Goal: Use online tool/utility: Utilize a website feature to perform a specific function

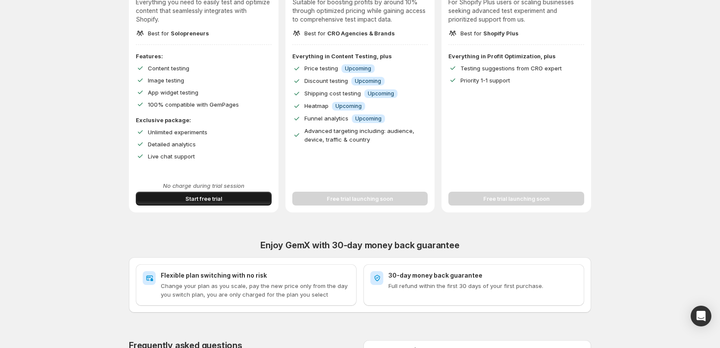
scroll to position [173, 0]
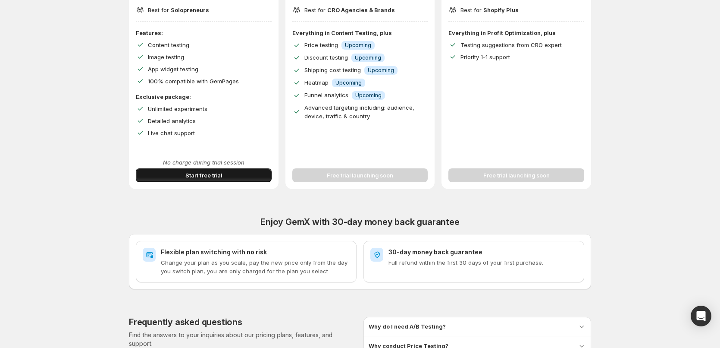
click at [190, 172] on span "Start free trial" at bounding box center [204, 175] width 37 height 9
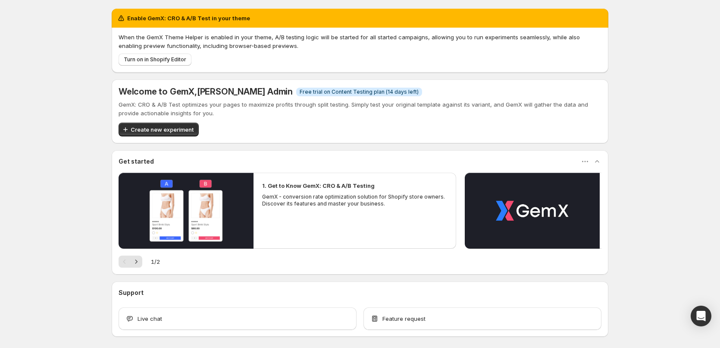
click at [164, 66] on div "When the GemX Theme Helper is enabled in your theme, A/B testing logic will be …" at bounding box center [360, 50] width 497 height 45
click at [165, 65] on button "Turn on in Shopify Editor" at bounding box center [155, 59] width 73 height 12
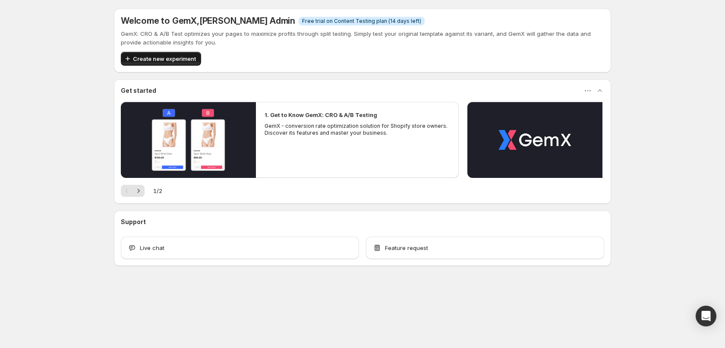
click at [176, 63] on button "Create new experiment" at bounding box center [161, 59] width 80 height 14
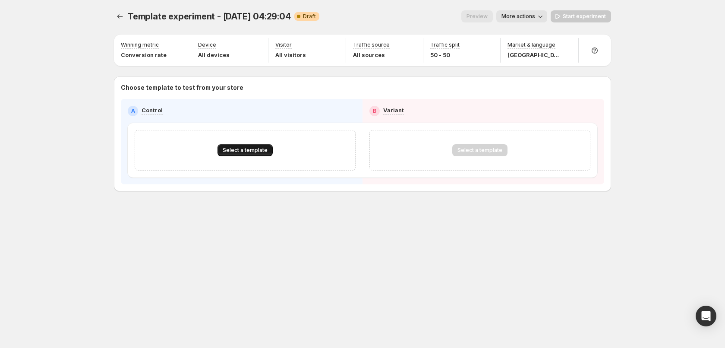
click at [247, 152] on span "Select a template" at bounding box center [245, 150] width 45 height 7
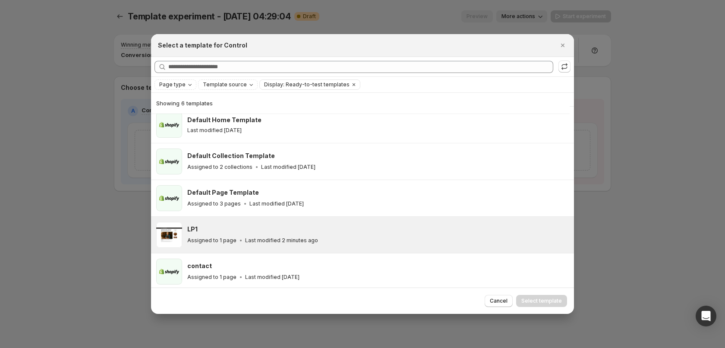
scroll to position [47, 0]
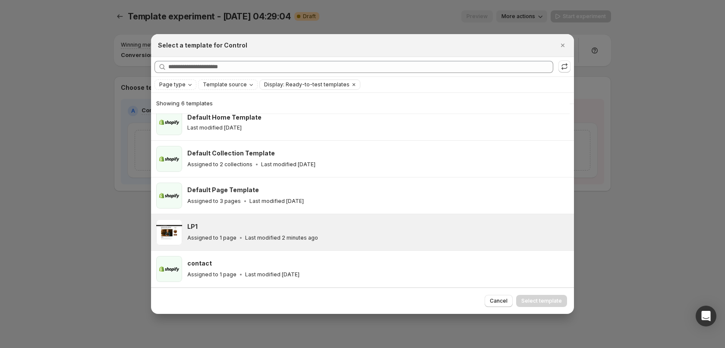
click at [324, 230] on div "LP1" at bounding box center [376, 226] width 379 height 9
click at [523, 295] on button "Select template" at bounding box center [541, 301] width 51 height 12
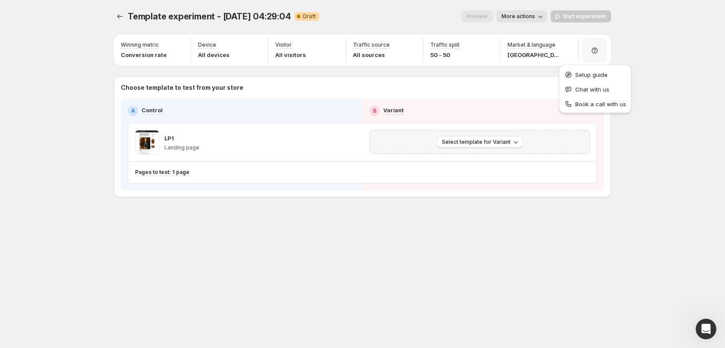
scroll to position [0, 0]
click at [480, 138] on button "Select template for Variant" at bounding box center [480, 142] width 86 height 12
click at [456, 160] on span "Select an existing template" at bounding box center [473, 160] width 73 height 7
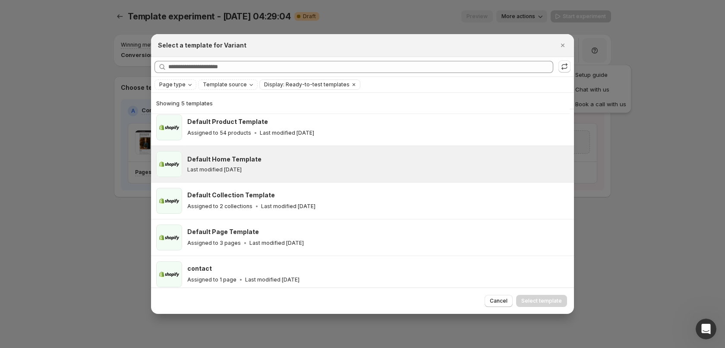
scroll to position [10, 0]
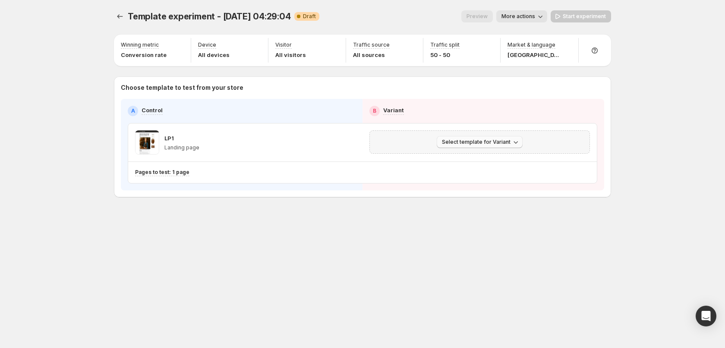
click at [444, 144] on span "Select template for Variant" at bounding box center [476, 141] width 69 height 7
click at [452, 154] on button "Select an existing template" at bounding box center [480, 160] width 93 height 14
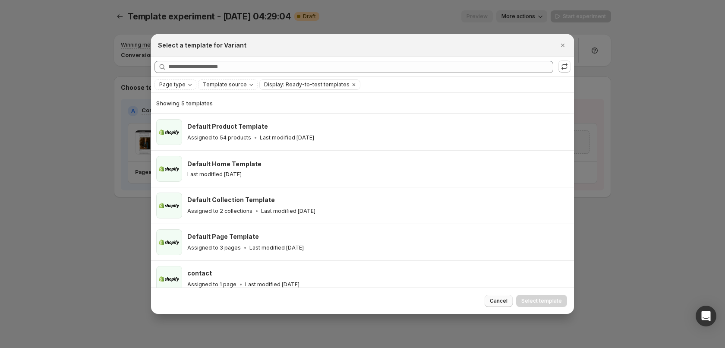
click at [511, 299] on button "Cancel" at bounding box center [498, 301] width 28 height 12
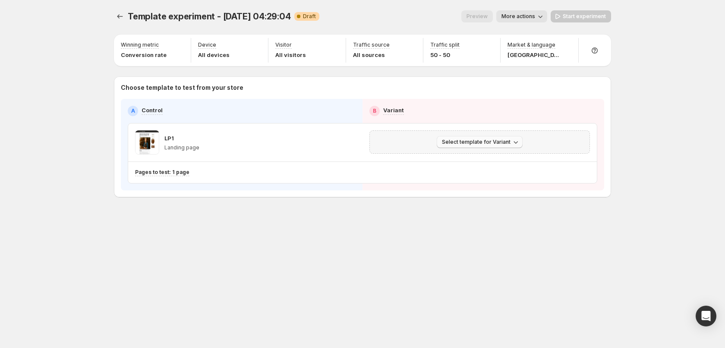
click at [502, 145] on span "Select template for Variant" at bounding box center [476, 141] width 69 height 7
click at [485, 178] on span "Create Variant based on Control" at bounding box center [481, 174] width 88 height 7
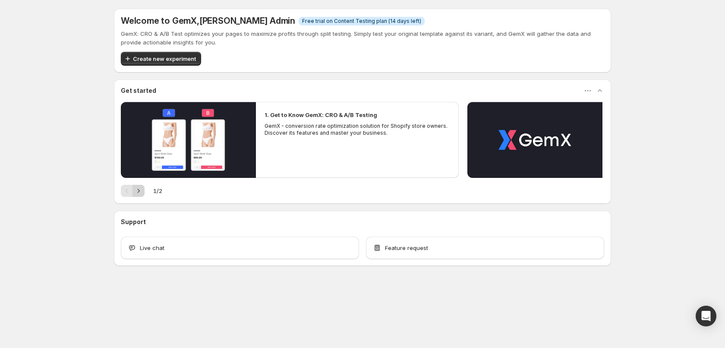
click at [133, 189] on button "Next" at bounding box center [138, 191] width 12 height 12
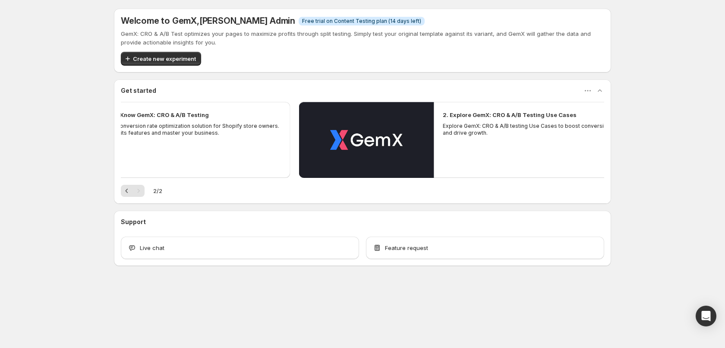
click at [133, 189] on div "Pagination" at bounding box center [138, 191] width 12 height 12
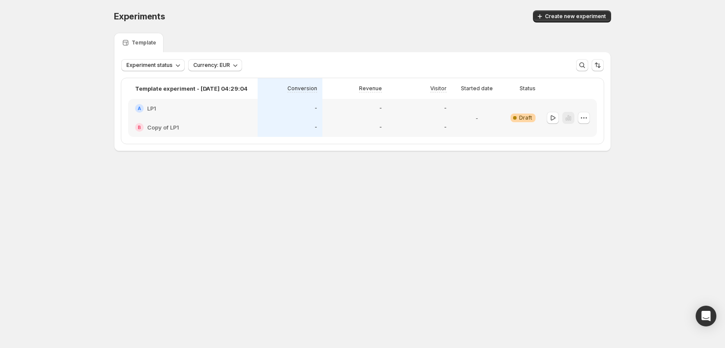
click at [178, 108] on div "A LP1" at bounding box center [193, 108] width 116 height 9
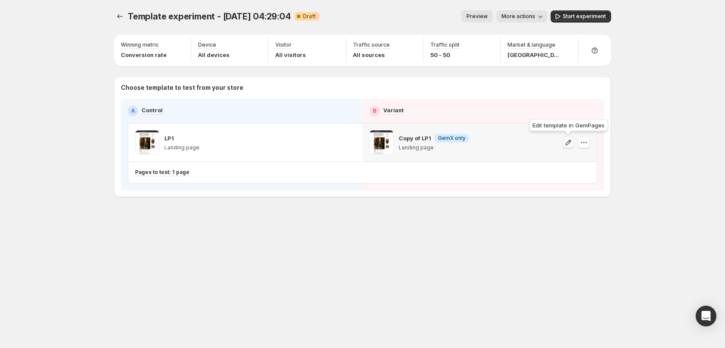
click at [566, 141] on icon "button" at bounding box center [568, 142] width 9 height 9
click at [566, 142] on icon "button" at bounding box center [568, 142] width 9 height 9
click at [432, 141] on div "Copy of LP1 Info GemX only" at bounding box center [434, 138] width 70 height 9
click at [379, 137] on span at bounding box center [381, 142] width 24 height 24
click at [581, 143] on icon "button" at bounding box center [581, 142] width 1 height 1
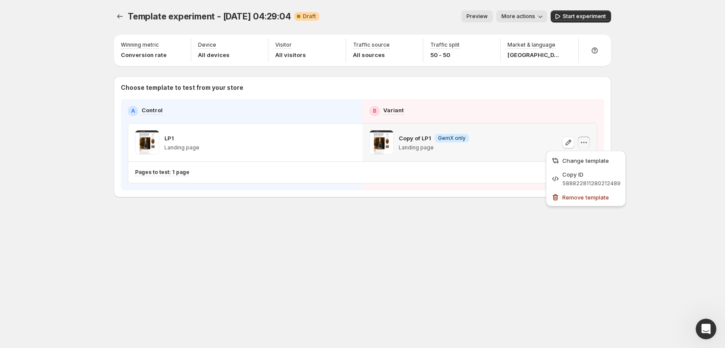
click at [419, 140] on p "Copy of LP1" at bounding box center [415, 138] width 32 height 9
click at [566, 145] on icon "button" at bounding box center [568, 142] width 9 height 9
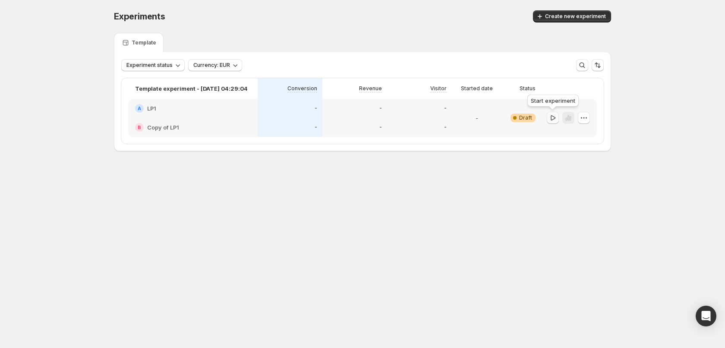
click at [551, 118] on icon "button" at bounding box center [552, 117] width 5 height 5
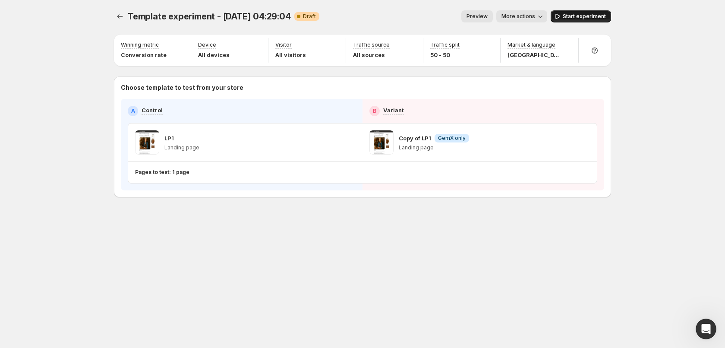
click at [563, 17] on button "Start experiment" at bounding box center [580, 16] width 60 height 12
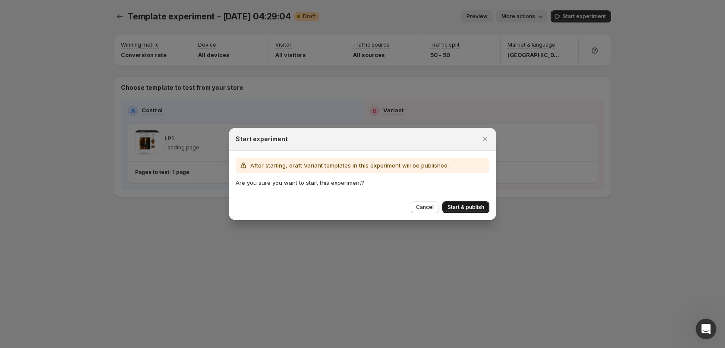
click at [467, 206] on span "Start & publish" at bounding box center [465, 207] width 37 height 7
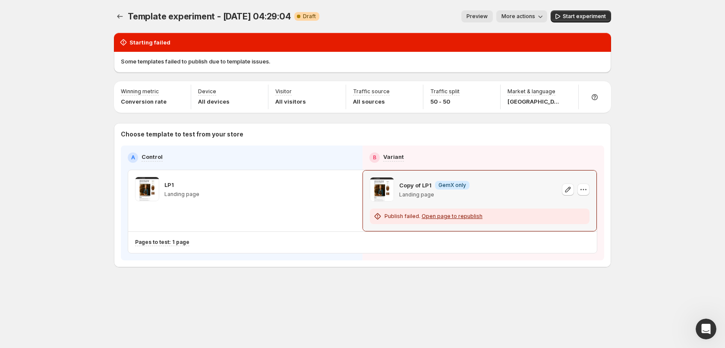
click at [443, 215] on span "Open page to republish" at bounding box center [451, 216] width 61 height 6
